Goal: Transaction & Acquisition: Purchase product/service

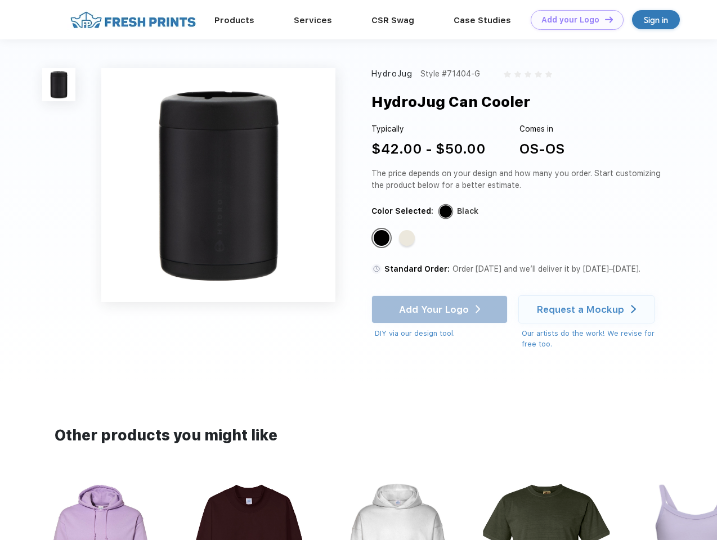
click at [573, 20] on link "Add your Logo Design Tool" at bounding box center [577, 20] width 93 height 20
click at [0, 0] on div "Design Tool" at bounding box center [0, 0] width 0 height 0
click at [604, 19] on link "Add your Logo Design Tool" at bounding box center [577, 20] width 93 height 20
click at [59, 84] on img at bounding box center [58, 84] width 33 height 33
click at [383, 239] on div "Standard Color" at bounding box center [382, 238] width 16 height 16
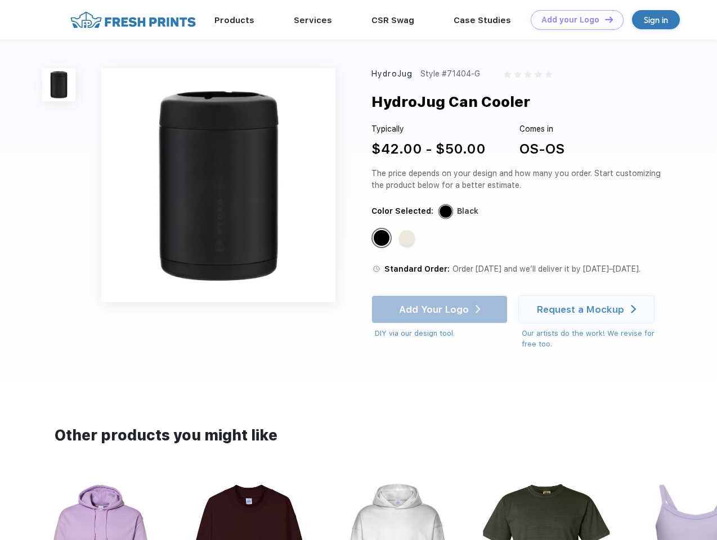
click at [408, 239] on div "Standard Color" at bounding box center [407, 238] width 16 height 16
click at [441, 309] on div "Add Your Logo DIY via our design tool. Ah shoot! This product isn't up in our d…" at bounding box center [439, 317] width 136 height 44
click at [588, 309] on div "Request a Mockup" at bounding box center [580, 309] width 87 height 11
